Goal: Check status: Check status

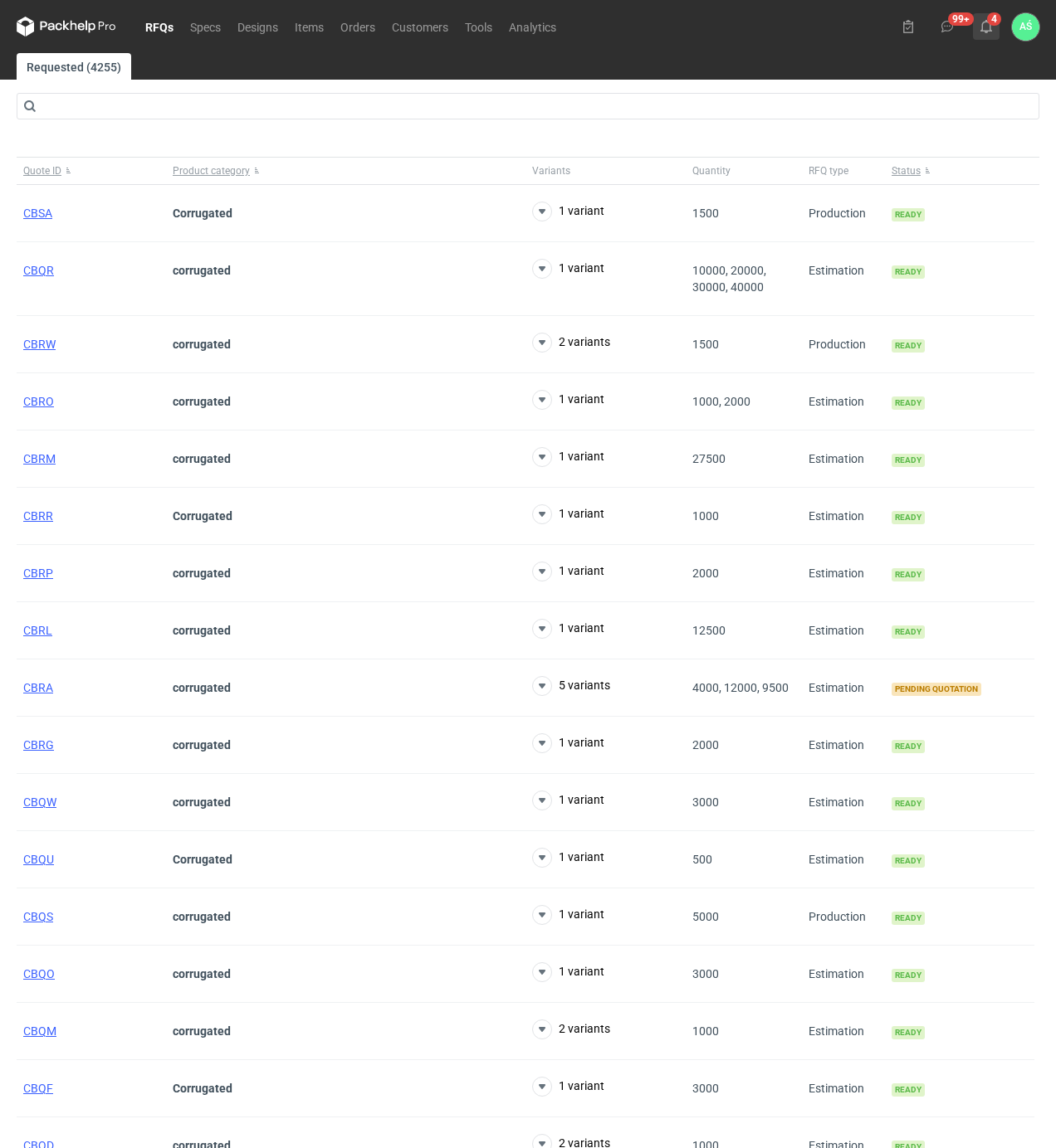
click at [980, 31] on use at bounding box center [985, 26] width 12 height 14
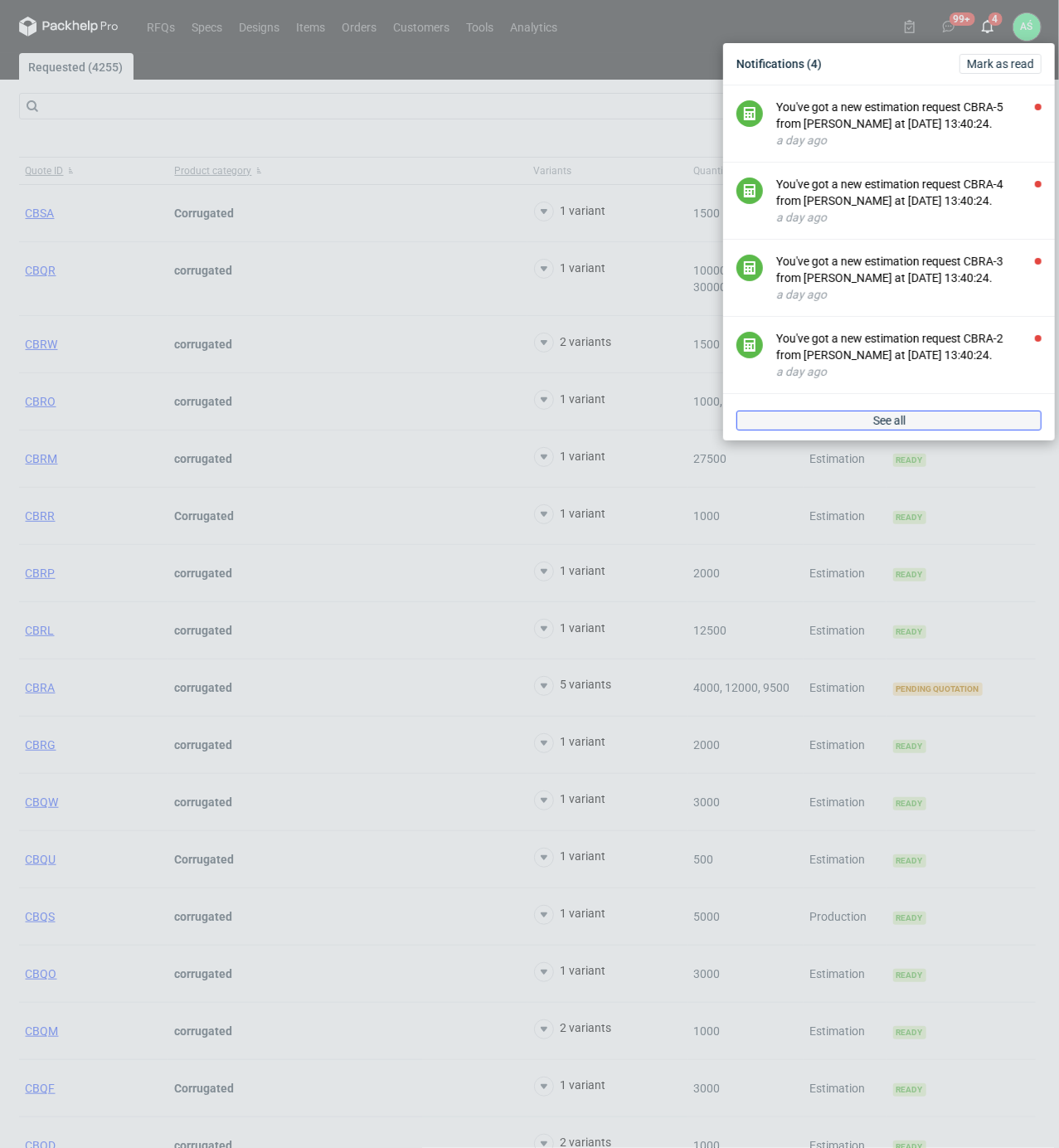
click at [879, 422] on span "See all" at bounding box center [890, 420] width 33 height 12
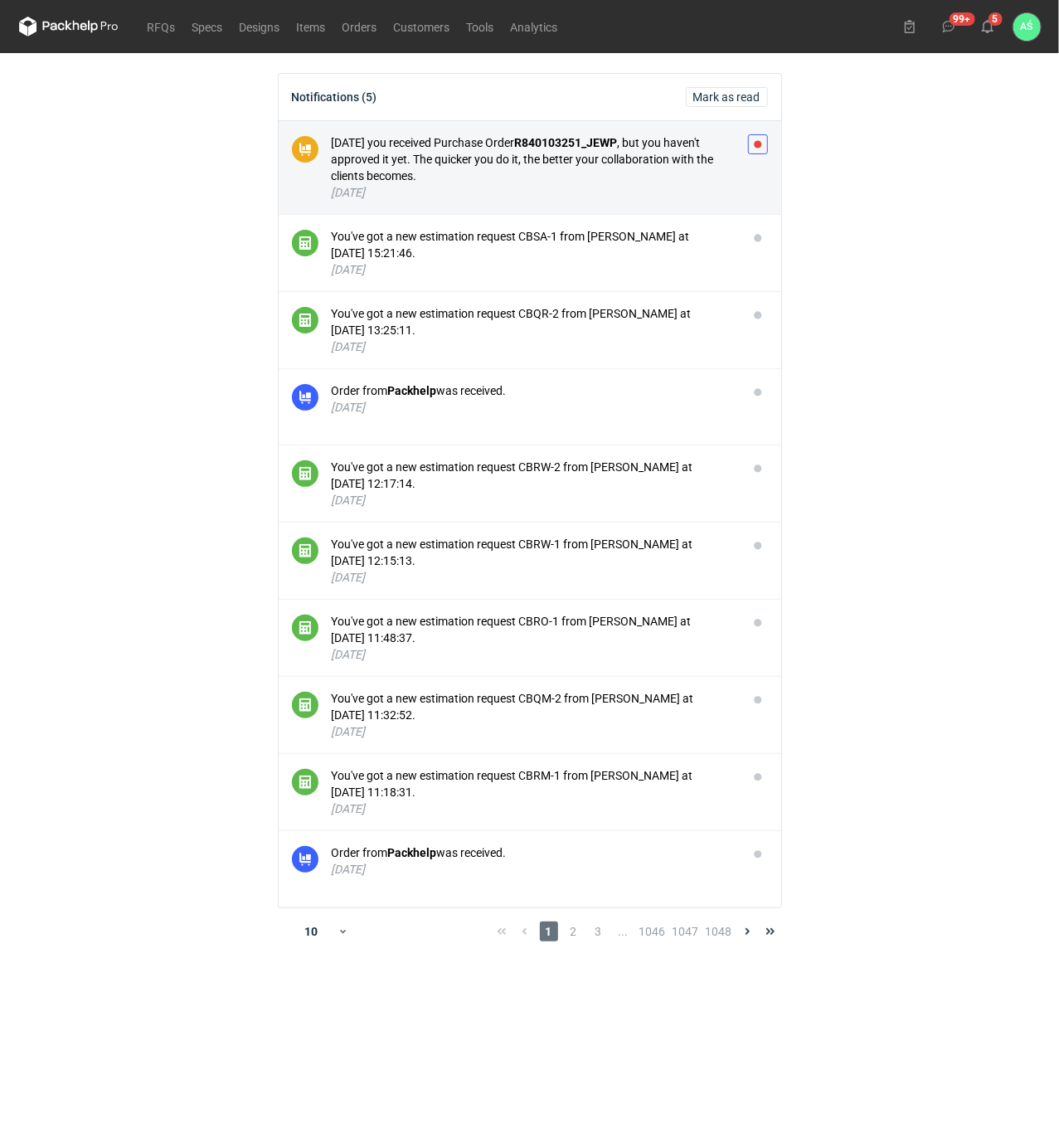
click at [764, 150] on button "button" at bounding box center [758, 144] width 20 height 20
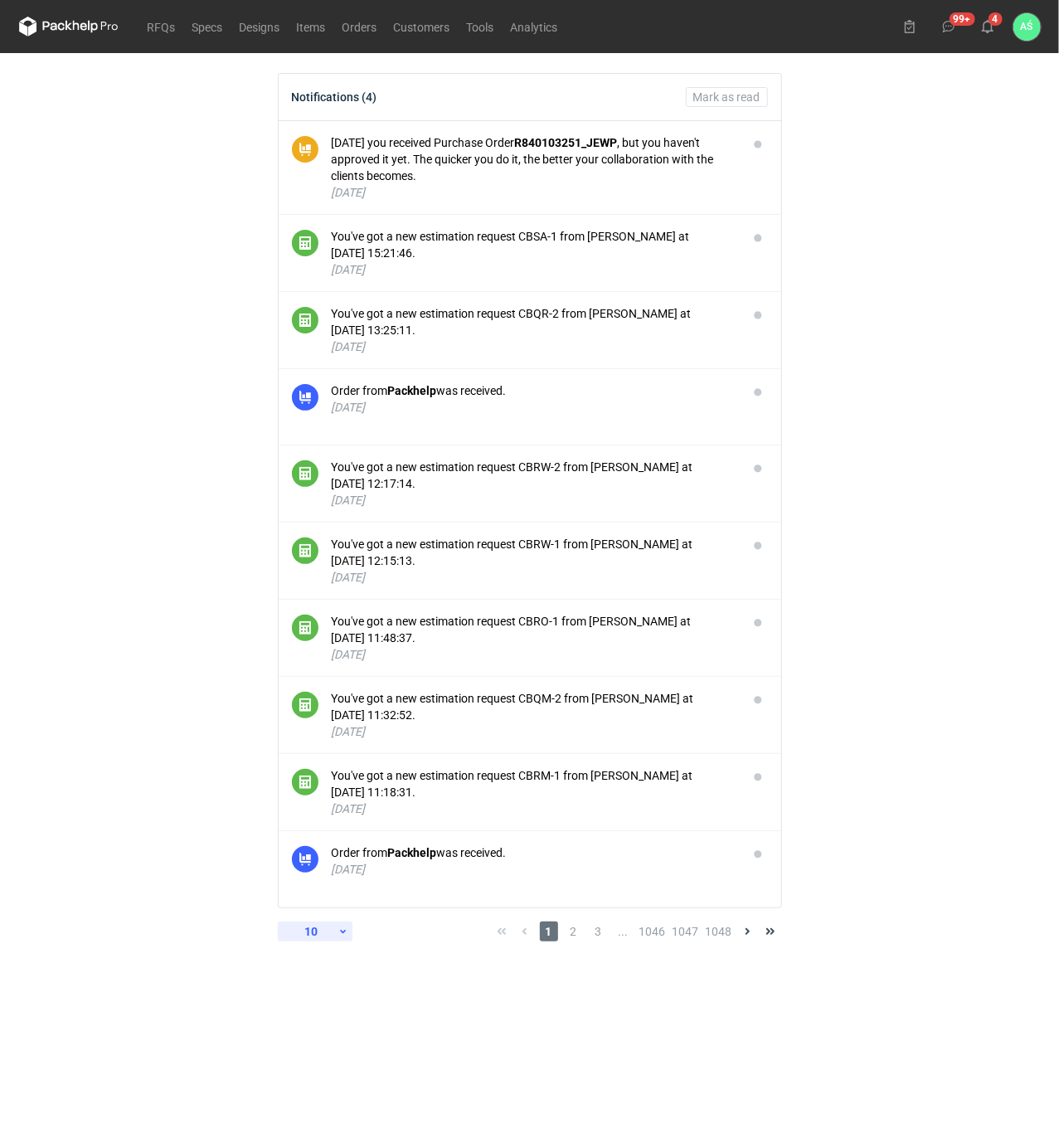
click at [309, 936] on div "10" at bounding box center [312, 931] width 54 height 24
click at [315, 1046] on div "30" at bounding box center [315, 1039] width 54 height 24
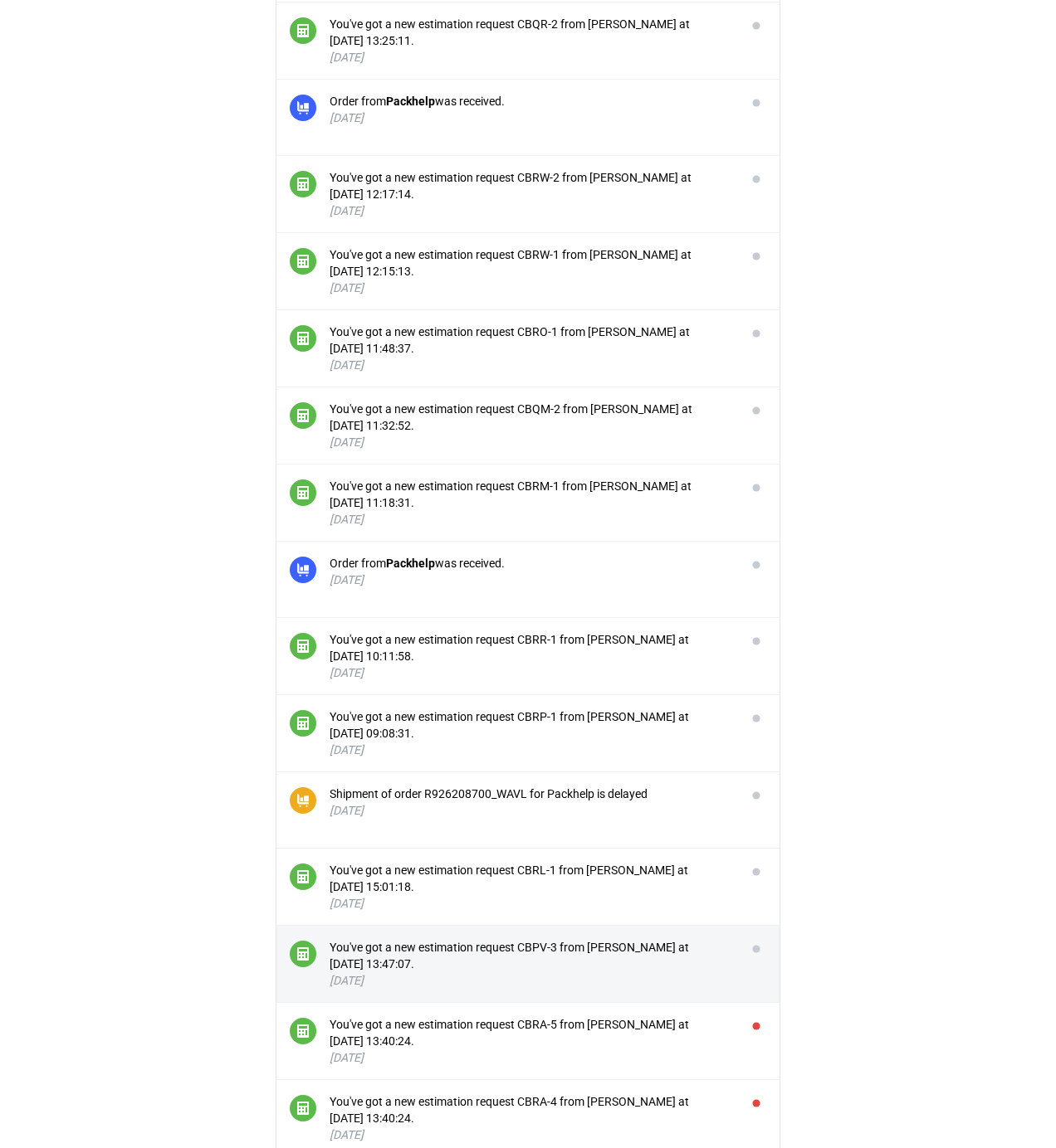
scroll to position [774, 0]
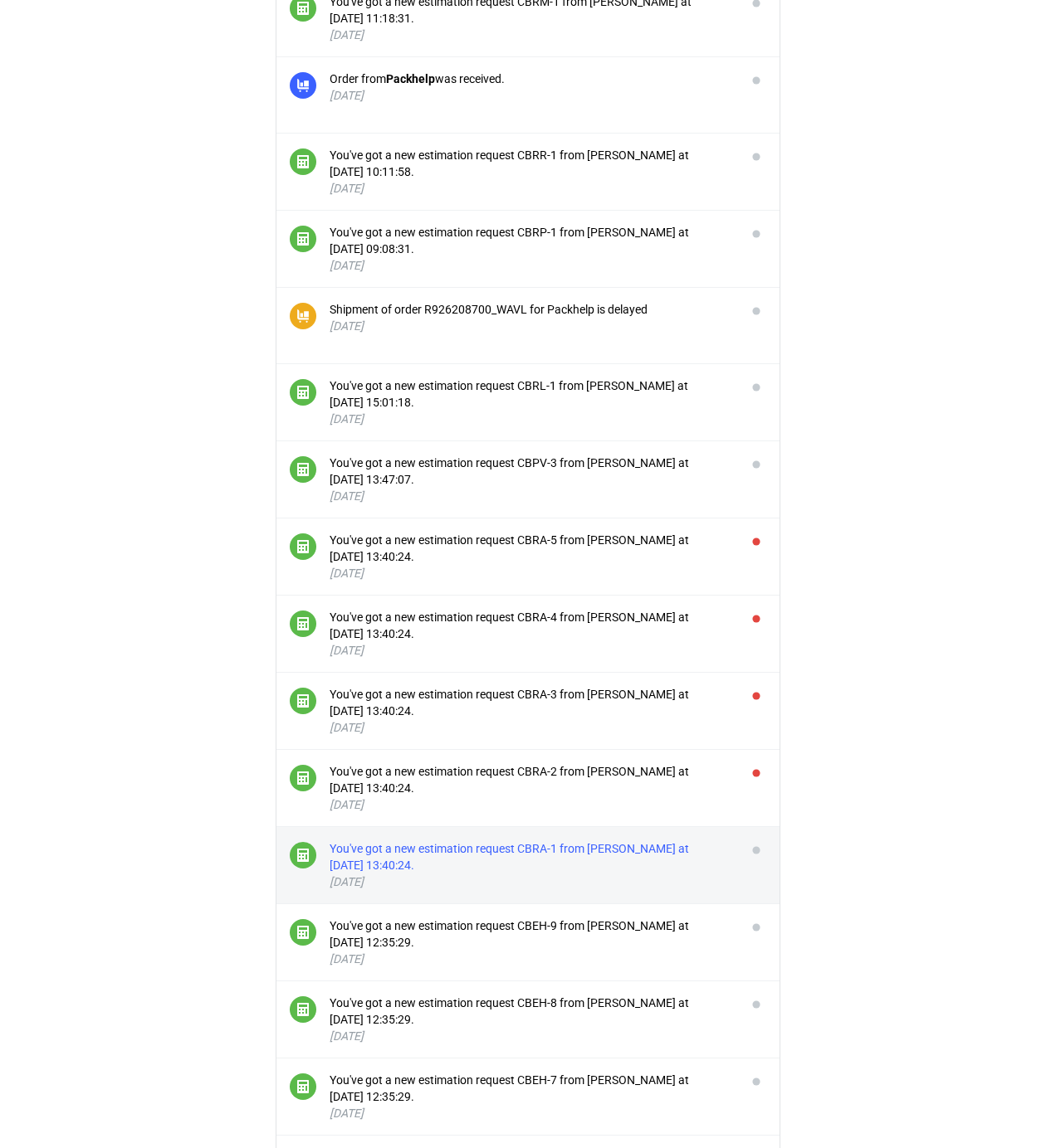
click at [702, 846] on div "You've got a new estimation request CBRA-1 from [PERSON_NAME] at [DATE] 13:40:2…" at bounding box center [530, 856] width 403 height 34
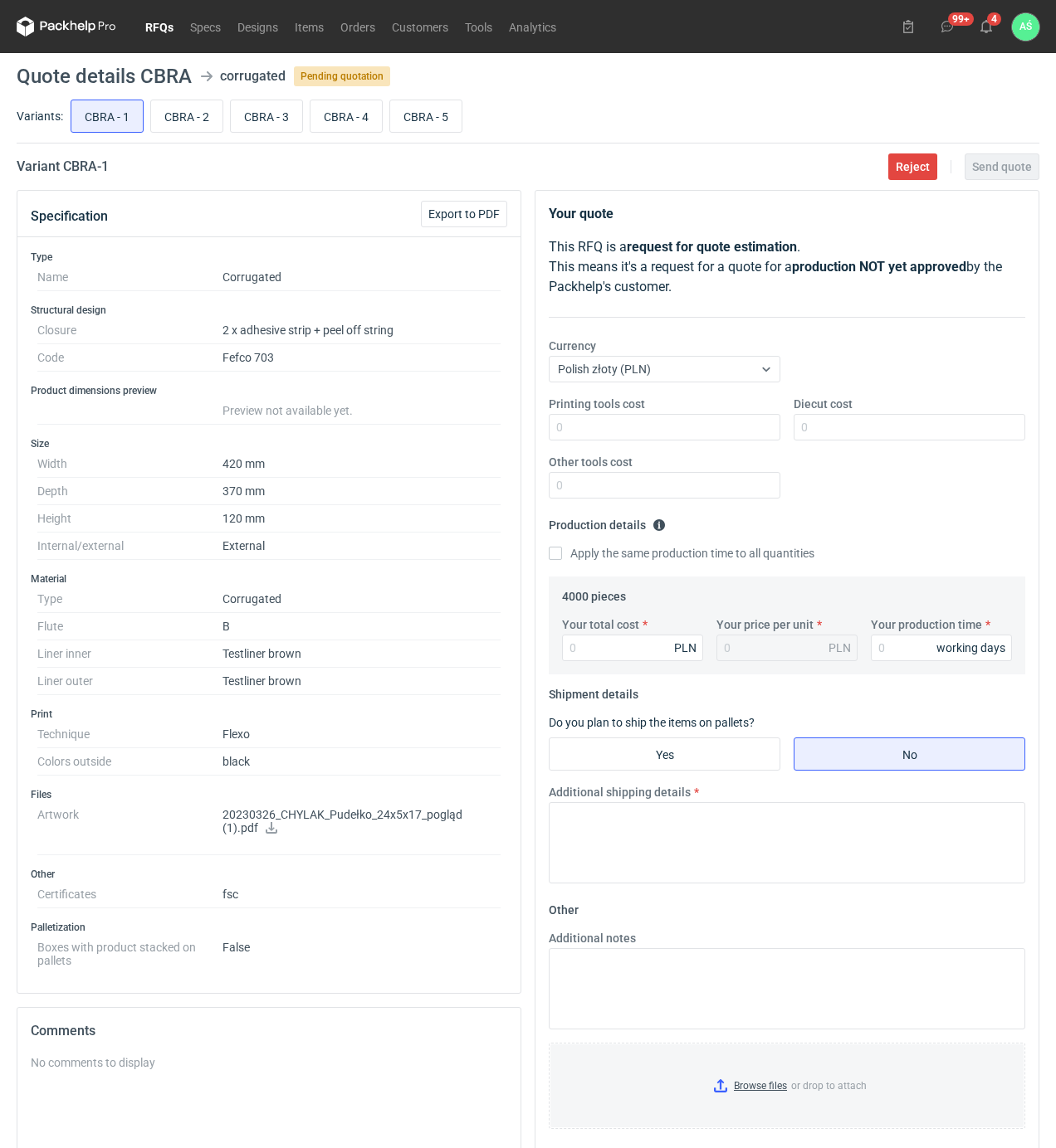
click at [458, 611] on dd "Corrugated" at bounding box center [361, 599] width 278 height 27
